Goal: Complete application form: Complete application form

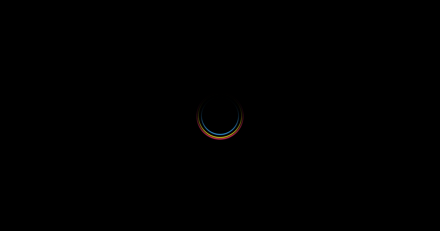
select select
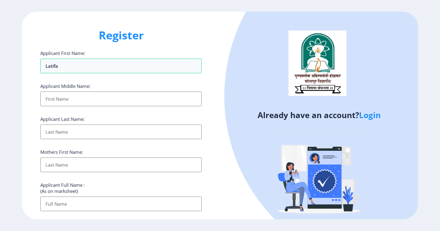
type input "latifa"
type input "iqbal"
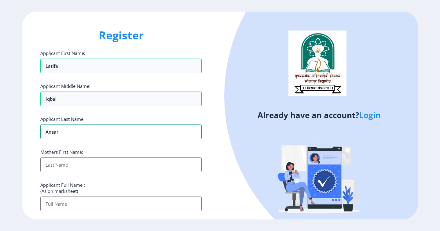
type input "ansari"
type input "[DEMOGRAPHIC_DATA]"
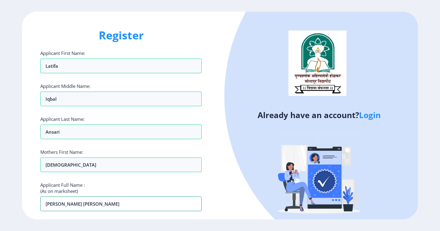
type input "[PERSON_NAME] [PERSON_NAME]"
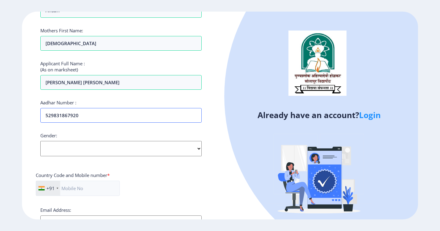
type input "529831867920"
select select "[DEMOGRAPHIC_DATA]"
click at [40, 141] on select "Select Gender [DEMOGRAPHIC_DATA] [DEMOGRAPHIC_DATA] Other" at bounding box center [120, 148] width 161 height 15
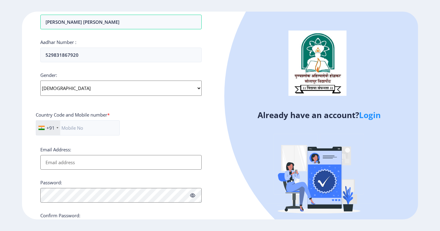
scroll to position [183, 0]
click at [82, 127] on input "text" at bounding box center [78, 127] width 84 height 15
type input "7058940764"
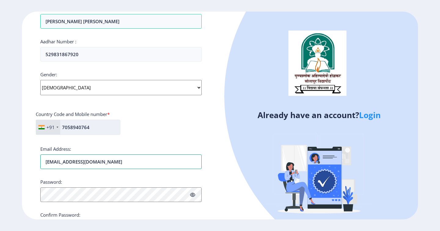
type input "[EMAIL_ADDRESS][DOMAIN_NAME]"
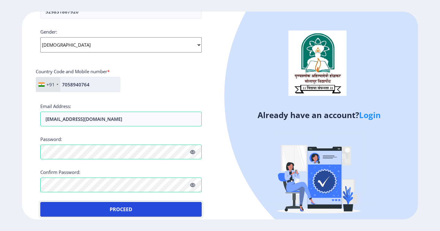
scroll to position [232, 0]
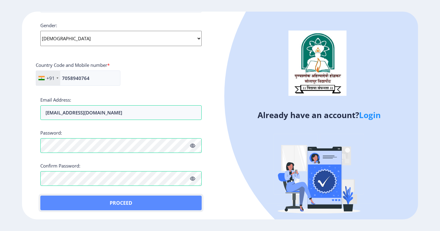
click at [119, 201] on button "Proceed" at bounding box center [120, 203] width 161 height 15
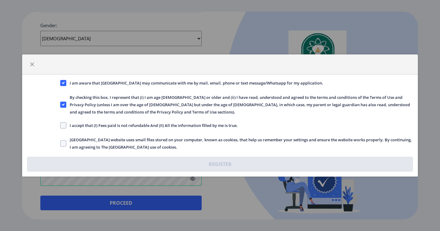
click at [62, 122] on div "I am aware that [GEOGRAPHIC_DATA] may communicate with me by mail, email, phone…" at bounding box center [220, 126] width 396 height 102
click at [64, 124] on span at bounding box center [63, 126] width 6 height 6
click at [61, 126] on input "I accept that (I) Fees paid is not refundable And (II) All the information fill…" at bounding box center [60, 126] width 0 height 0
checkbox input "true"
click at [62, 141] on span at bounding box center [63, 144] width 6 height 6
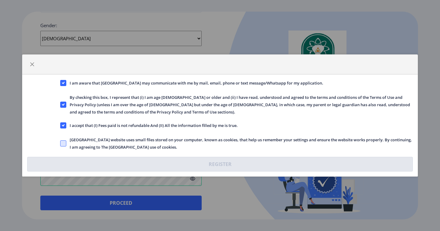
click at [61, 144] on input "[GEOGRAPHIC_DATA] website uses small files stored on your computer, known as co…" at bounding box center [60, 144] width 0 height 0
checkbox input "true"
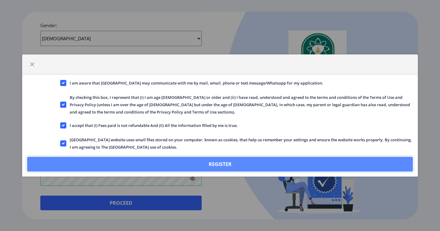
click at [215, 162] on button "Register" at bounding box center [220, 164] width 386 height 15
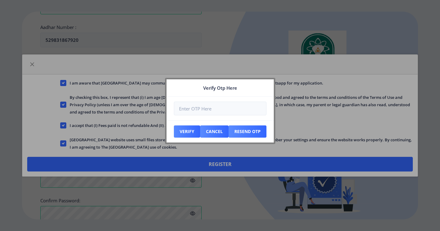
scroll to position [267, 0]
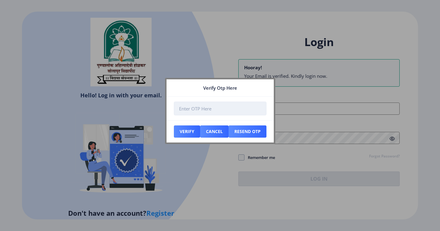
click at [197, 110] on input "number" at bounding box center [220, 109] width 93 height 14
type input "661088"
click at [185, 133] on button "Verify" at bounding box center [187, 132] width 26 height 12
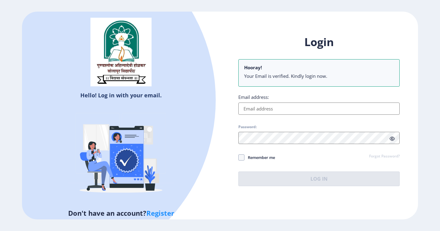
click at [267, 107] on input "Email address:" at bounding box center [318, 109] width 161 height 12
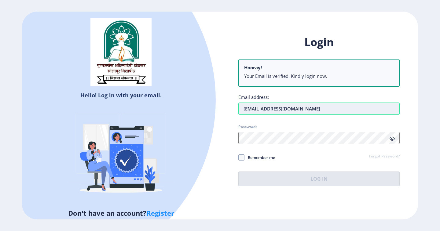
type input "[EMAIL_ADDRESS][DOMAIN_NAME]"
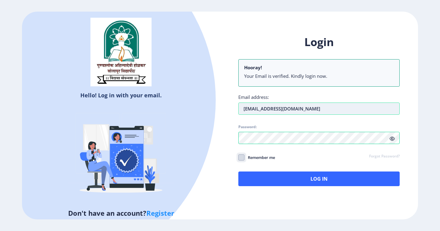
click at [238, 158] on input "Remember me" at bounding box center [238, 158] width 0 height 0
click at [242, 157] on icon at bounding box center [241, 158] width 3 height 6
click at [239, 158] on input "Remember me" at bounding box center [238, 158] width 0 height 0
checkbox input "false"
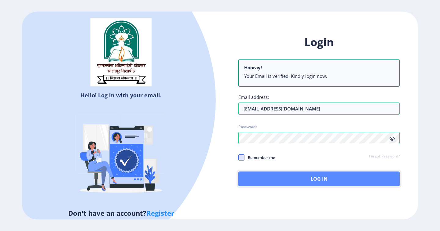
click at [322, 180] on button "Log In" at bounding box center [318, 179] width 161 height 15
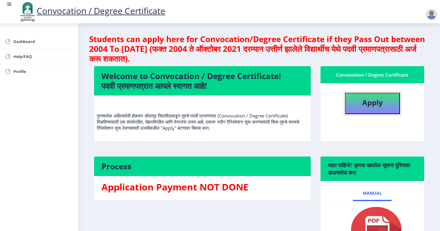
click at [373, 103] on b "Apply" at bounding box center [372, 103] width 21 height 10
select select
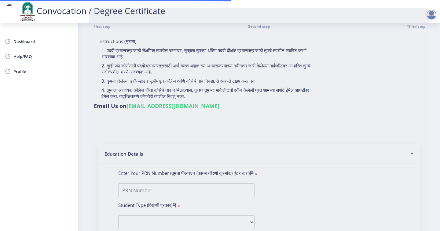
scroll to position [61, 0]
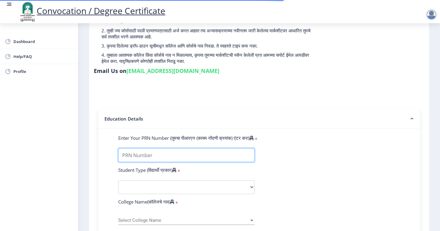
click at [142, 149] on input "Enter Your PRN Number (तुमचा पीआरएन (कायम नोंदणी क्रमांक) एंटर करा)" at bounding box center [186, 156] width 136 height 14
type input "0600016812"
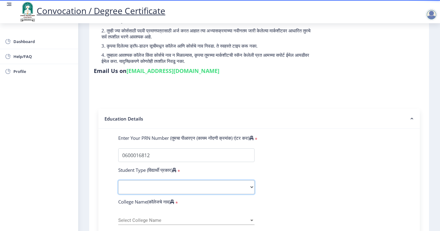
click at [136, 181] on select "Select Student Type Regular External" at bounding box center [186, 188] width 136 height 14
select select "Regular"
click at [118, 181] on select "Select Student Type Regular External" at bounding box center [186, 188] width 136 height 14
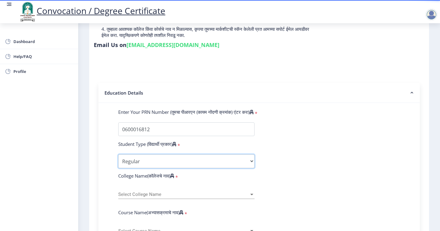
scroll to position [122, 0]
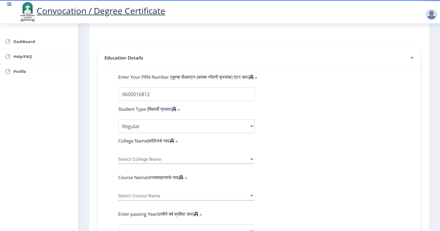
click at [145, 151] on div "Select College Name Select College Name" at bounding box center [186, 157] width 136 height 13
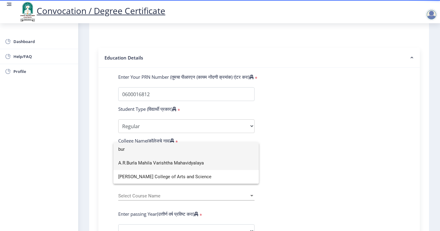
type input "bur"
click at [184, 162] on span "A.R.Burla Mahila Varishtha Mahavidyalaya" at bounding box center [186, 163] width 136 height 14
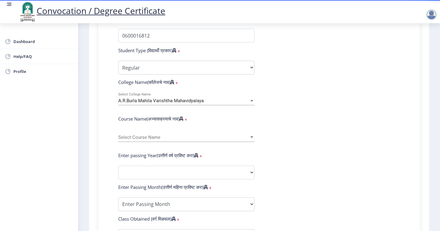
scroll to position [183, 0]
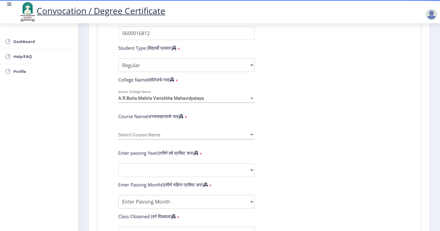
click at [149, 127] on div "Select Course Name Select Course Name" at bounding box center [186, 133] width 136 height 13
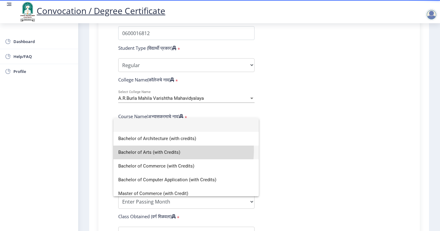
click at [158, 150] on span "Bachelor of Arts (with Credits)" at bounding box center [186, 153] width 136 height 14
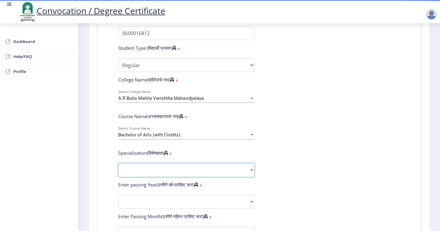
click at [140, 164] on select "Specialization English Geography Hindi Marathi Music Sanskrit Urdu Ancient Indi…" at bounding box center [186, 171] width 136 height 14
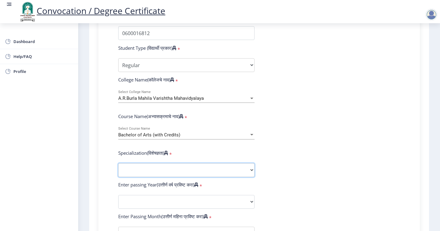
select select "Marathi"
click at [118, 164] on select "Specialization English Geography Hindi Marathi Music Sanskrit Urdu Ancient Indi…" at bounding box center [186, 171] width 136 height 14
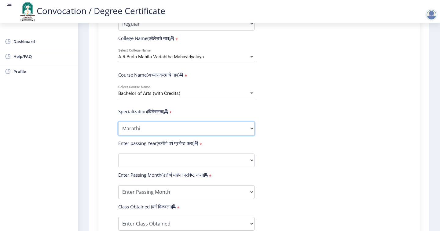
scroll to position [245, 0]
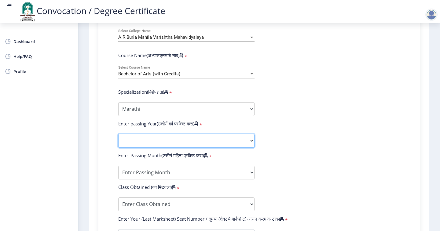
click at [144, 134] on select "2025 2024 2023 2022 2021 2020 2019 2018 2017 2016 2015 2014 2013 2012 2011 2010…" at bounding box center [186, 141] width 136 height 14
select select "2008"
click at [118, 134] on select "2025 2024 2023 2022 2021 2020 2019 2018 2017 2016 2015 2014 2013 2012 2011 2010…" at bounding box center [186, 141] width 136 height 14
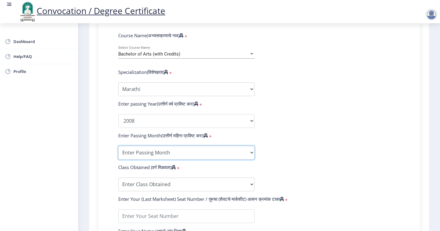
scroll to position [275, 0]
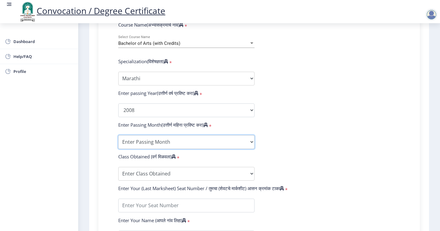
click at [167, 135] on select "Enter Passing Month March April May October November December" at bounding box center [186, 142] width 136 height 14
select select "May"
click at [118, 135] on select "Enter Passing Month March April May October November December" at bounding box center [186, 142] width 136 height 14
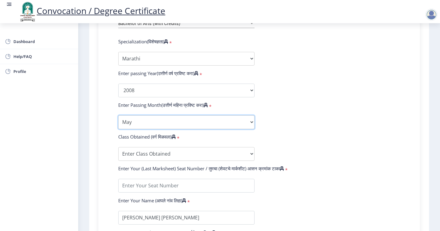
scroll to position [306, 0]
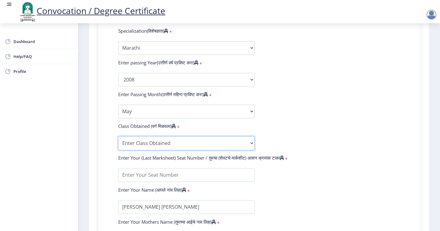
click at [137, 137] on select "Enter Class Obtained FIRST CLASS WITH DISTINCTION FIRST CLASS HIGHER SECOND CLA…" at bounding box center [186, 144] width 136 height 14
select select "SECOND CLASS"
click at [118, 137] on select "Enter Class Obtained FIRST CLASS WITH DISTINCTION FIRST CLASS HIGHER SECOND CLA…" at bounding box center [186, 144] width 136 height 14
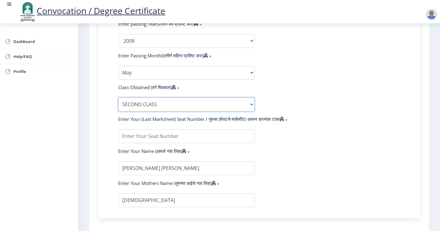
scroll to position [367, 0]
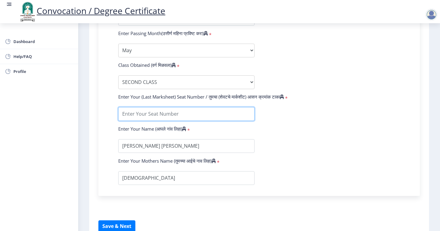
click at [143, 107] on input "textarea" at bounding box center [186, 114] width 136 height 14
type input "31160"
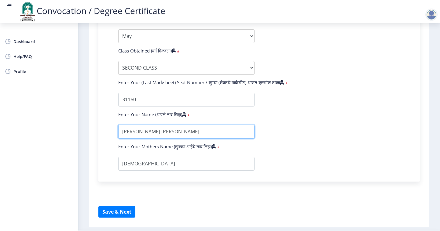
scroll to position [389, 0]
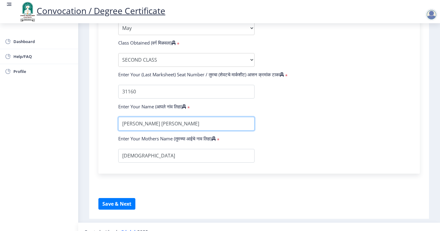
click at [178, 117] on input "textarea" at bounding box center [186, 124] width 136 height 14
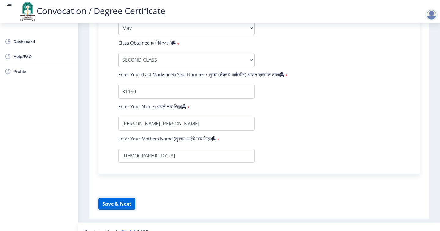
click at [116, 198] on button "Save & Next" at bounding box center [116, 204] width 37 height 12
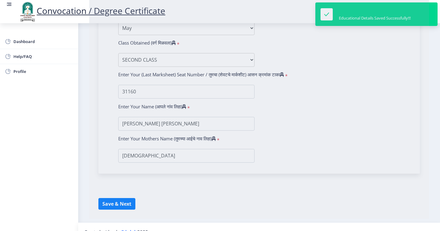
select select
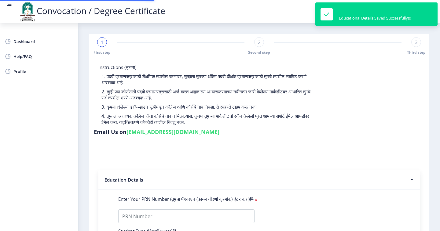
type input "0600016812"
select select "Regular"
select select "2008"
select select "May"
select select "SECOND CLASS"
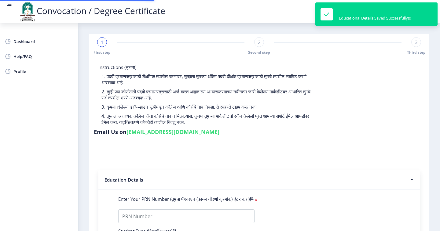
type input "31160"
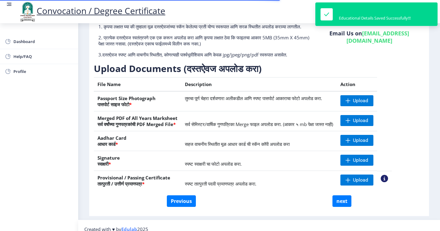
scroll to position [61, 0]
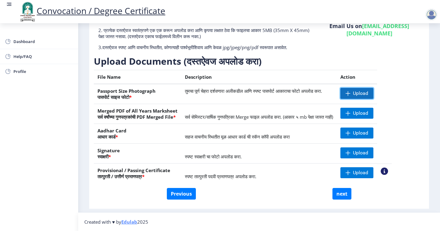
click at [368, 97] on span "Upload" at bounding box center [360, 93] width 15 height 6
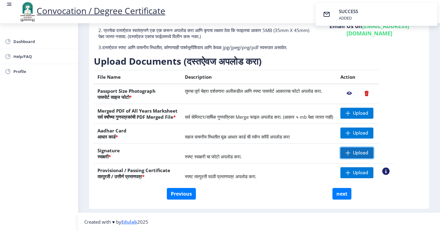
click at [368, 156] on span "Upload" at bounding box center [360, 153] width 15 height 6
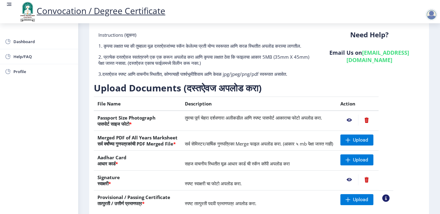
scroll to position [0, 0]
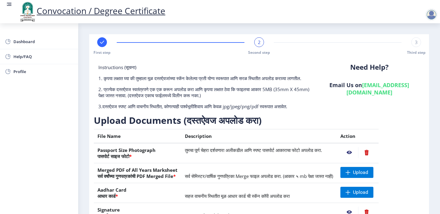
click at [103, 43] on rect at bounding box center [102, 42] width 6 height 6
select select "Regular"
select select "Marathi"
select select "2008"
select select "May"
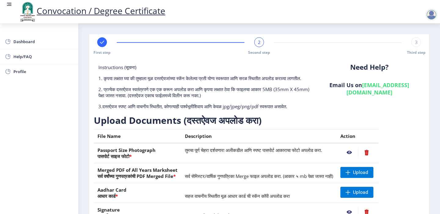
select select "SECOND CLASS"
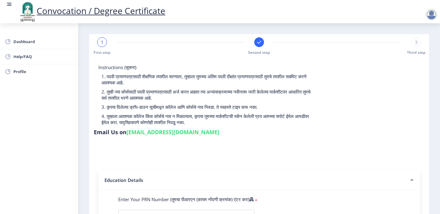
click at [263, 38] on div "Second step" at bounding box center [259, 46] width 10 height 18
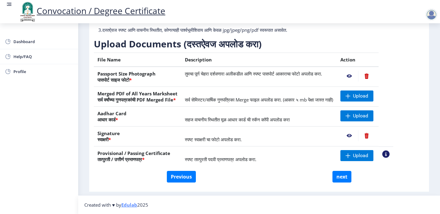
scroll to position [89, 0]
click at [337, 178] on button "next" at bounding box center [342, 177] width 19 height 12
select select
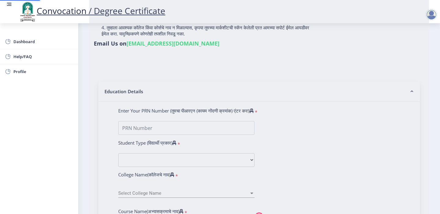
scroll to position [0, 0]
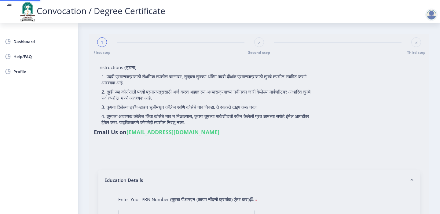
type input "[PERSON_NAME] [PERSON_NAME]"
type input "[DEMOGRAPHIC_DATA]"
type input "0600016812"
select select "Regular"
select select "2008"
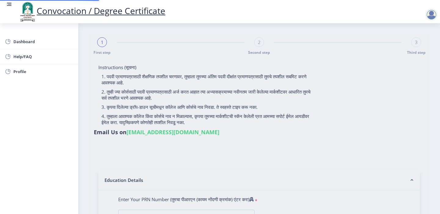
select select "May"
select select "SECOND CLASS"
type input "31160"
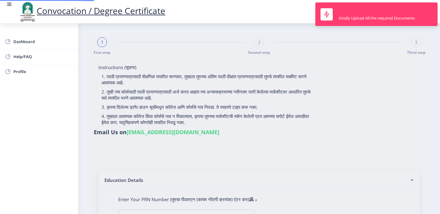
select select "Marathi"
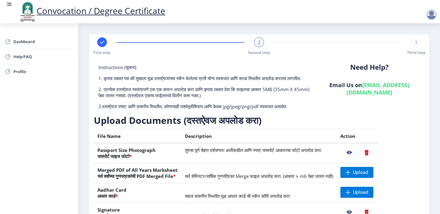
click at [362, 93] on link "[EMAIL_ADDRESS][DOMAIN_NAME]" at bounding box center [378, 88] width 63 height 15
click at [347, 114] on div "Need Help? Email Us on [EMAIL_ADDRESS][DOMAIN_NAME]" at bounding box center [369, 89] width 110 height 50
click at [101, 13] on link "Convocation / Degree Certificate" at bounding box center [91, 11] width 147 height 12
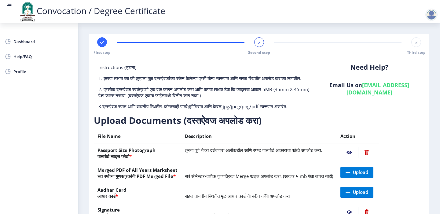
click at [434, 12] on div at bounding box center [431, 15] width 12 height 12
click at [413, 47] on span "Log out" at bounding box center [415, 47] width 39 height 7
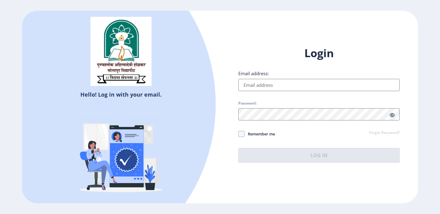
click at [269, 176] on div "Login Email address: Password: Remember me Forgot Password? Log In Don't have a…" at bounding box center [319, 109] width 198 height 145
